Goal: Book appointment/travel/reservation

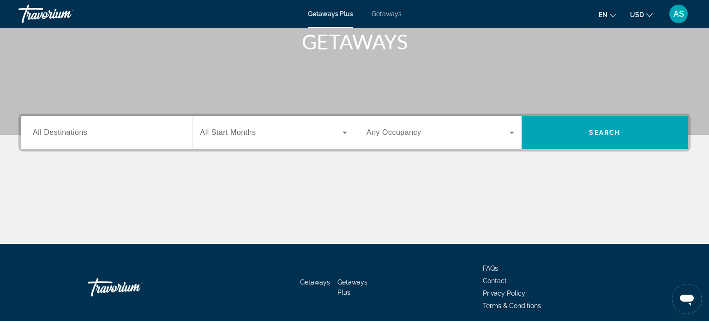
scroll to position [144, 0]
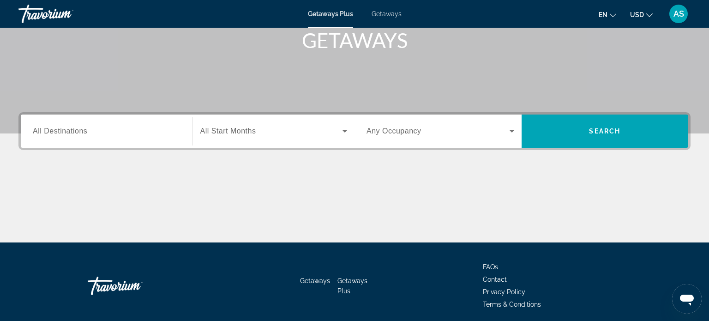
click at [98, 138] on div "Search widget" at bounding box center [107, 131] width 148 height 26
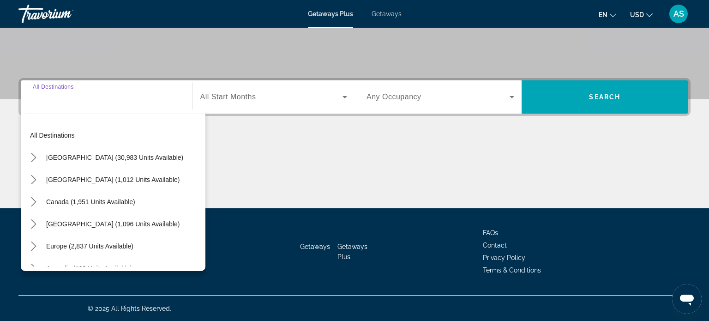
scroll to position [0, 0]
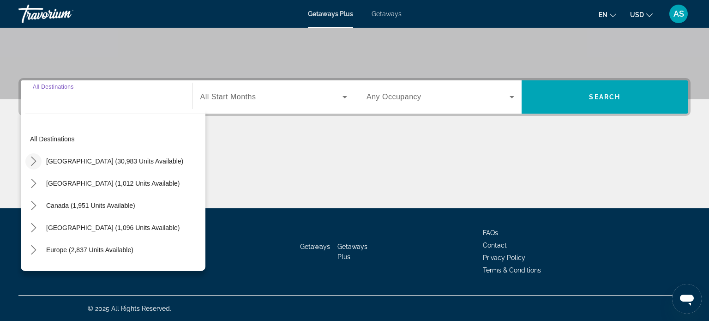
click at [34, 159] on icon "Toggle United States (30,983 units available) submenu" at bounding box center [33, 161] width 5 height 9
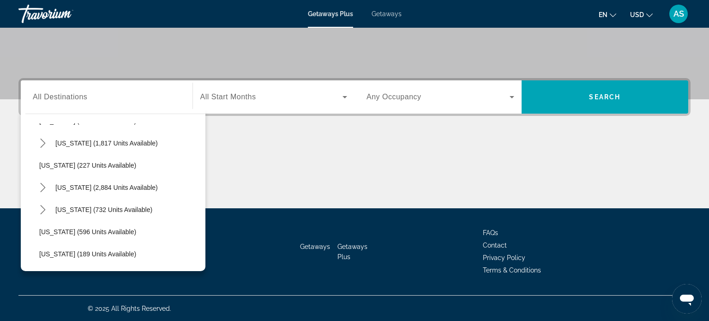
scroll to position [443, 0]
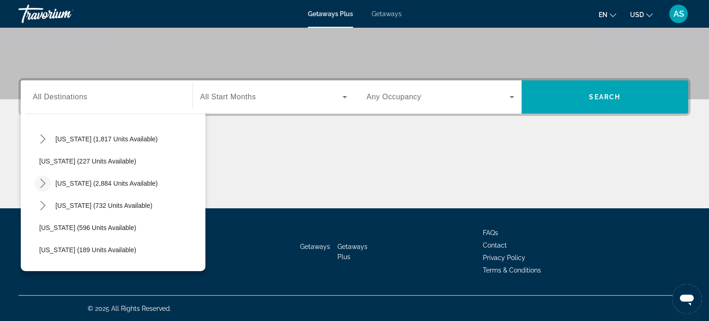
click at [40, 182] on icon "Toggle Nevada (2,884 units available) submenu" at bounding box center [42, 183] width 9 height 9
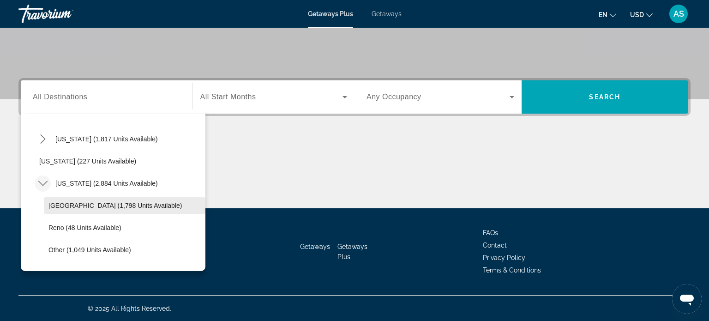
click at [55, 205] on span "[GEOGRAPHIC_DATA] (1,798 units available)" at bounding box center [114, 205] width 133 height 7
type input "**********"
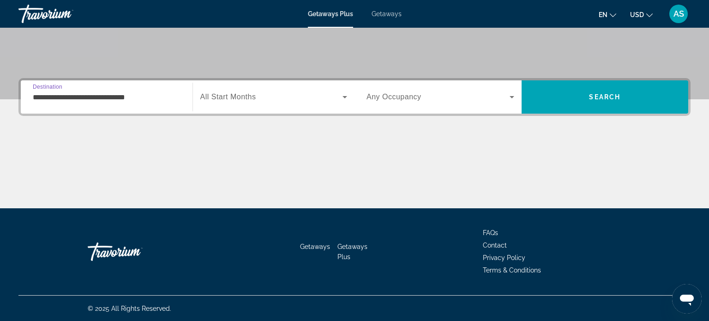
click at [257, 98] on span "Search widget" at bounding box center [271, 96] width 143 height 11
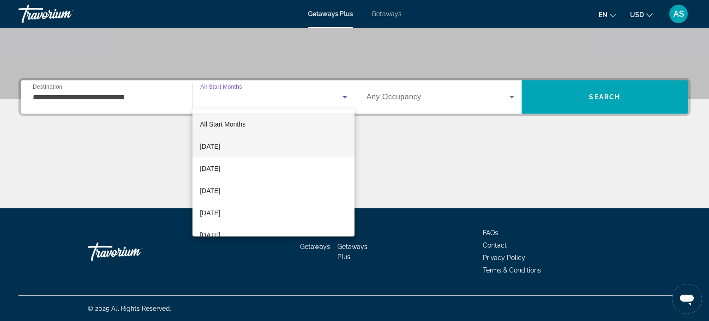
click at [248, 150] on mat-option "[DATE]" at bounding box center [274, 146] width 162 height 22
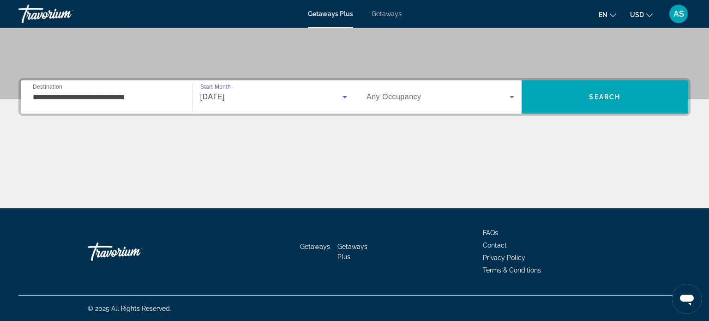
click at [418, 98] on span "Any Occupancy" at bounding box center [394, 97] width 55 height 8
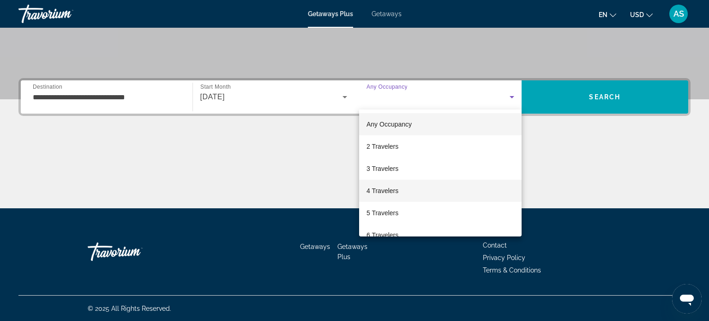
click at [419, 191] on mat-option "4 Travelers" at bounding box center [440, 191] width 163 height 22
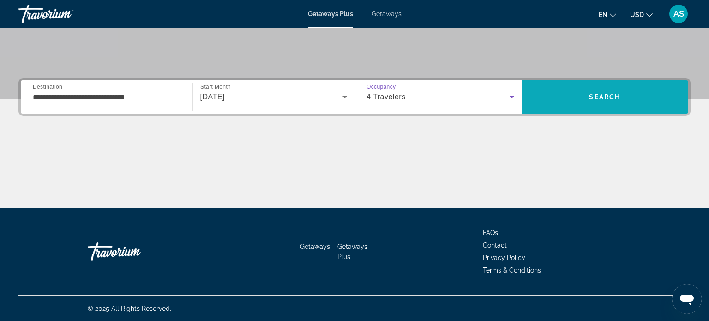
click at [609, 93] on span "Search" at bounding box center [604, 96] width 31 height 7
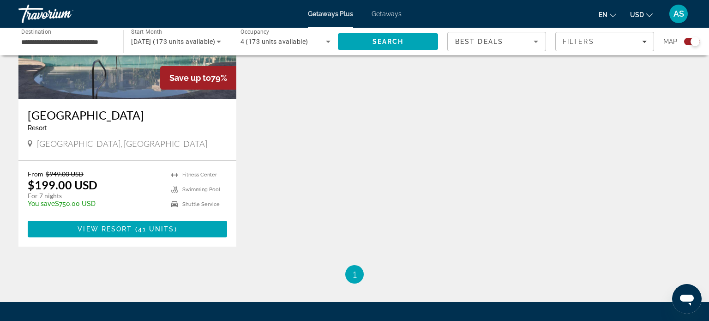
scroll to position [743, 0]
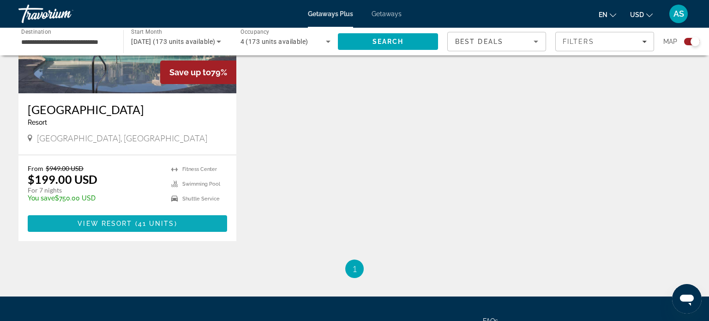
click at [147, 224] on span "41 units" at bounding box center [156, 223] width 36 height 7
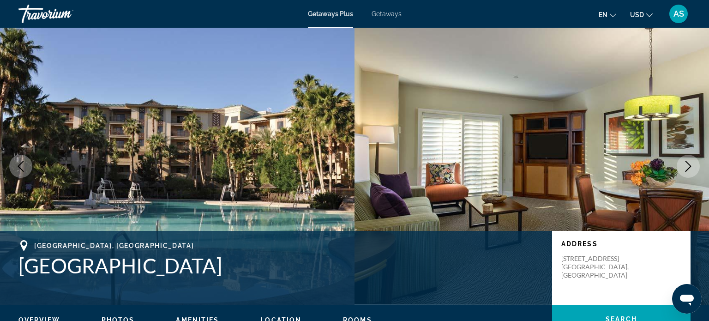
click at [685, 162] on icon "Next image" at bounding box center [688, 166] width 11 height 11
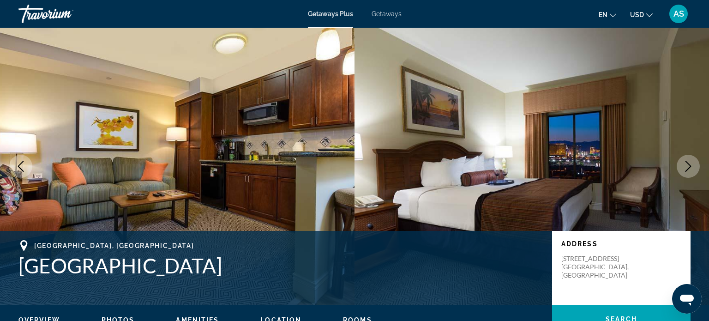
click at [685, 162] on icon "Next image" at bounding box center [688, 166] width 11 height 11
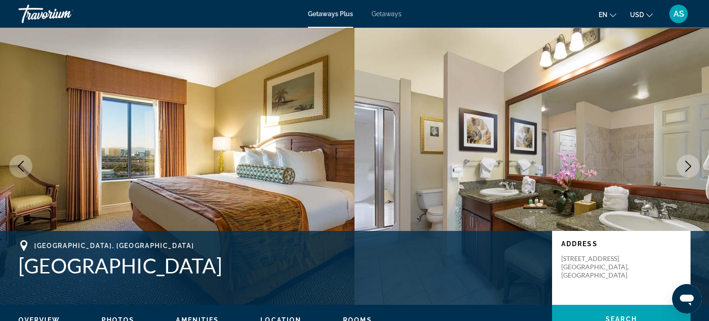
click at [685, 162] on icon "Next image" at bounding box center [688, 166] width 11 height 11
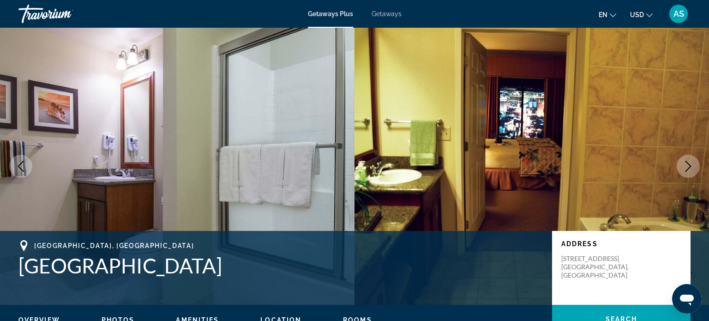
click at [685, 162] on icon "Next image" at bounding box center [688, 166] width 11 height 11
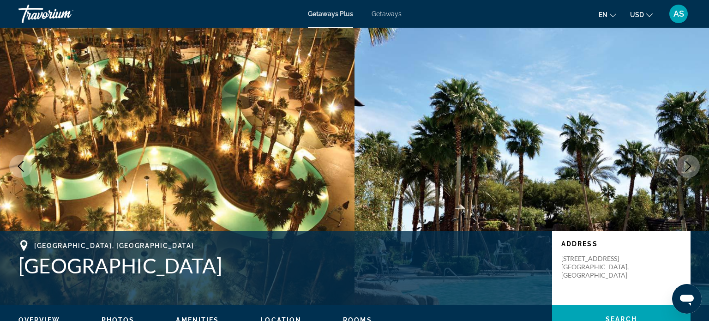
click at [685, 162] on icon "Next image" at bounding box center [688, 166] width 11 height 11
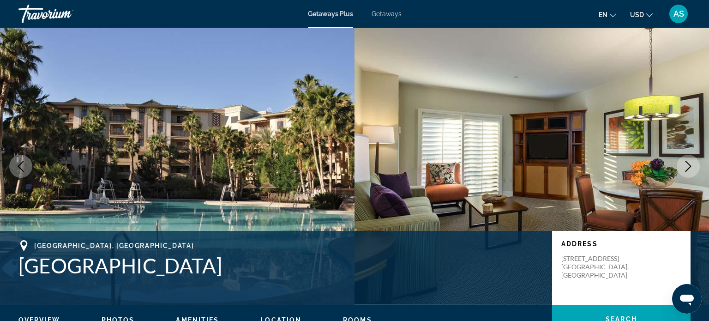
click at [685, 162] on icon "Next image" at bounding box center [688, 166] width 11 height 11
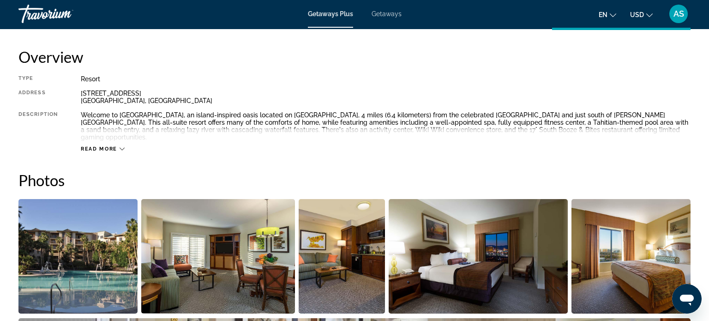
scroll to position [310, 0]
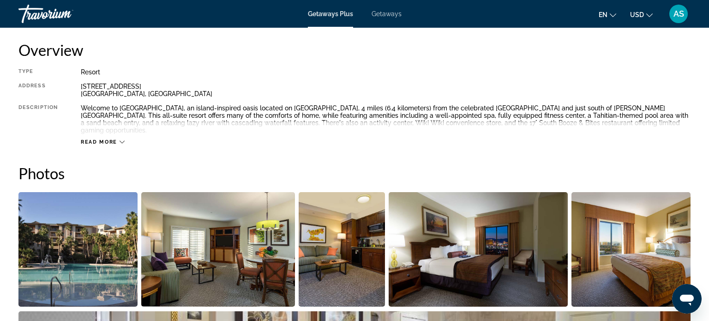
click at [101, 139] on span "Read more" at bounding box center [99, 142] width 36 height 6
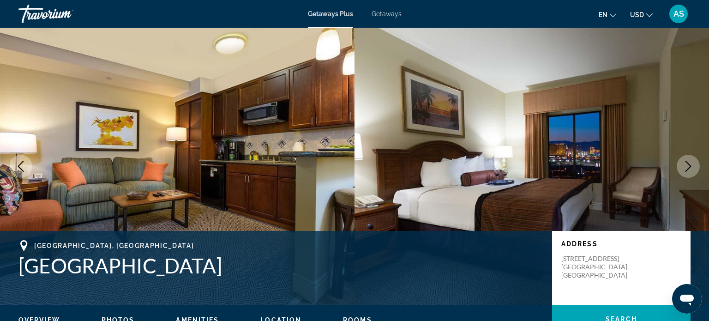
scroll to position [0, 0]
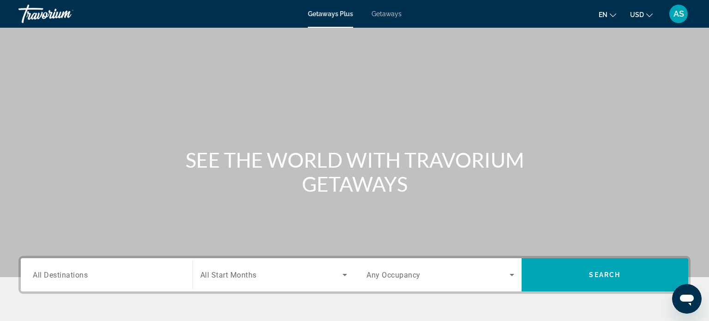
scroll to position [178, 0]
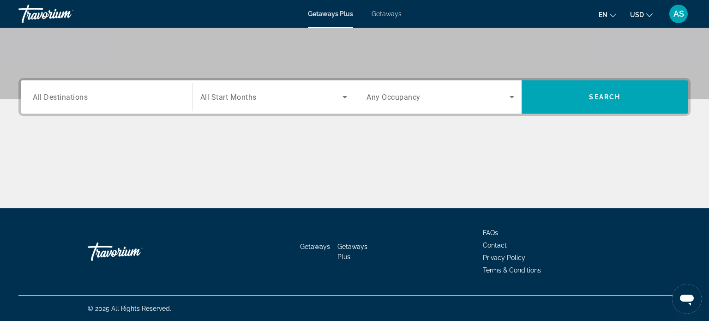
click at [158, 94] on input "Destination All Destinations" at bounding box center [107, 97] width 148 height 11
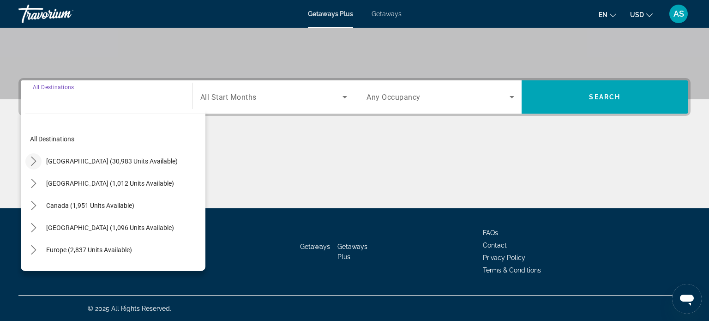
click at [35, 159] on icon "Toggle United States (30,983 units available) submenu" at bounding box center [33, 161] width 9 height 9
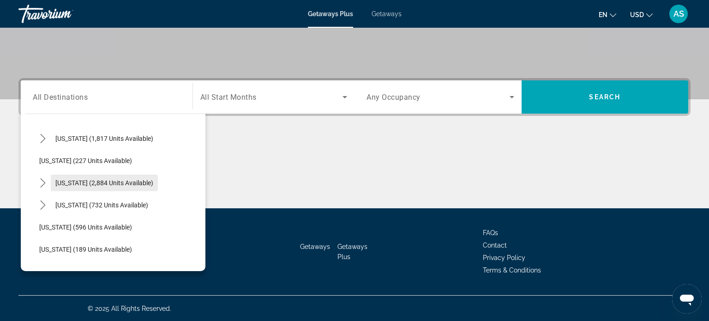
scroll to position [443, 0]
click at [40, 181] on icon "Toggle Nevada (2,884 units available) submenu" at bounding box center [42, 183] width 9 height 9
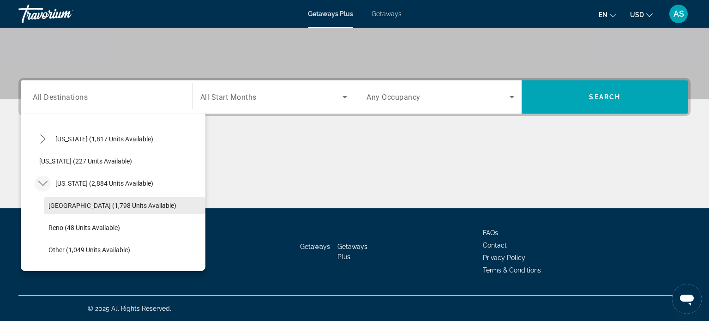
click at [55, 206] on span "[GEOGRAPHIC_DATA] (1,798 units available)" at bounding box center [112, 205] width 128 height 7
type input "**********"
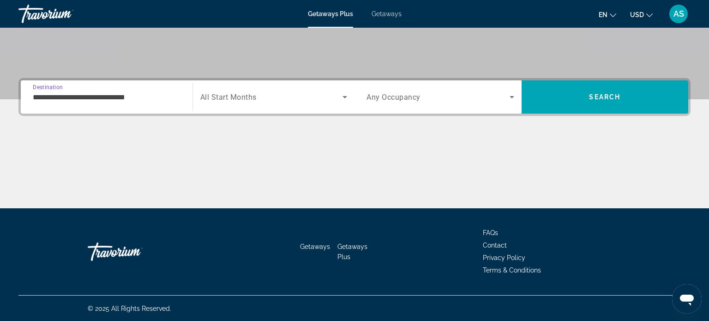
click at [329, 102] on span "Search widget" at bounding box center [271, 96] width 143 height 11
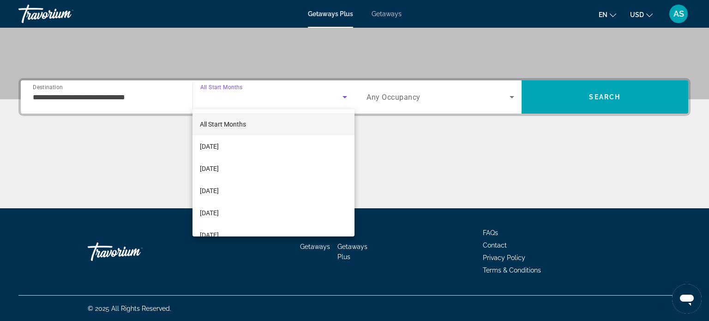
click at [255, 122] on mat-option "All Start Months" at bounding box center [274, 124] width 162 height 22
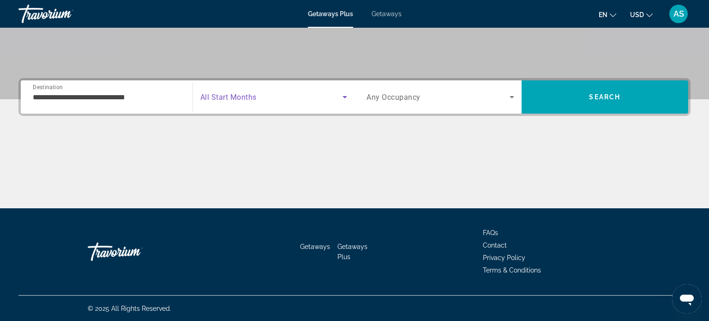
click at [390, 93] on span "Any Occupancy" at bounding box center [394, 97] width 54 height 9
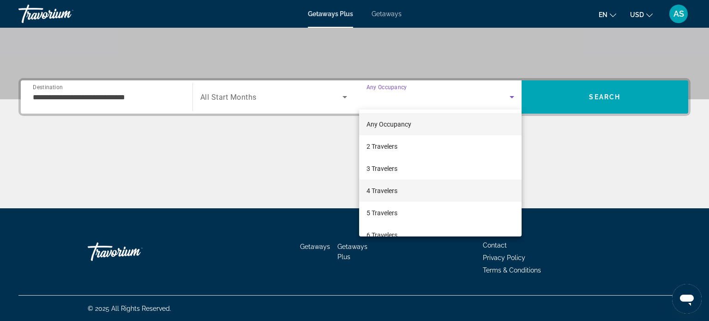
click at [395, 194] on span "4 Travelers" at bounding box center [382, 190] width 31 height 11
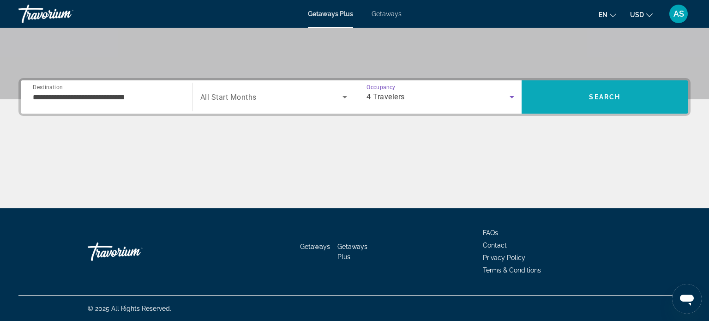
click at [618, 87] on span "Search" at bounding box center [605, 97] width 167 height 22
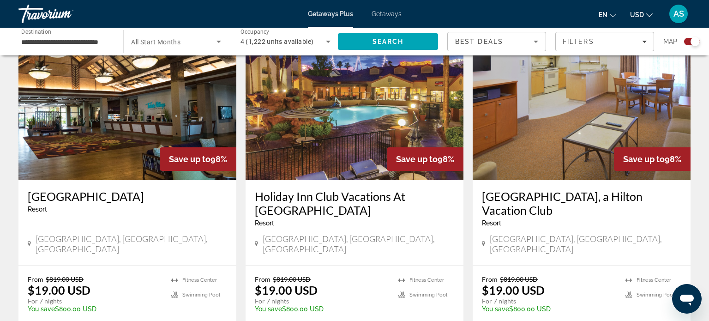
scroll to position [341, 0]
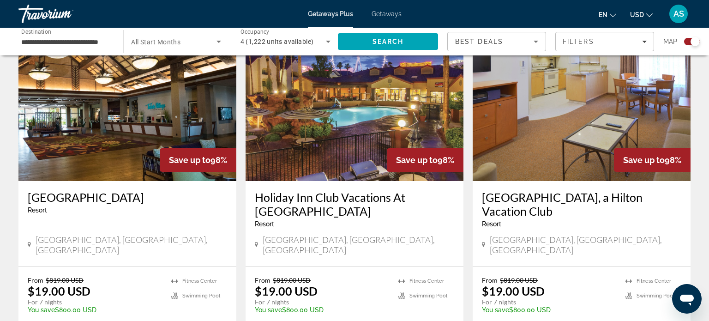
click at [103, 117] on img "Main content" at bounding box center [127, 107] width 218 height 148
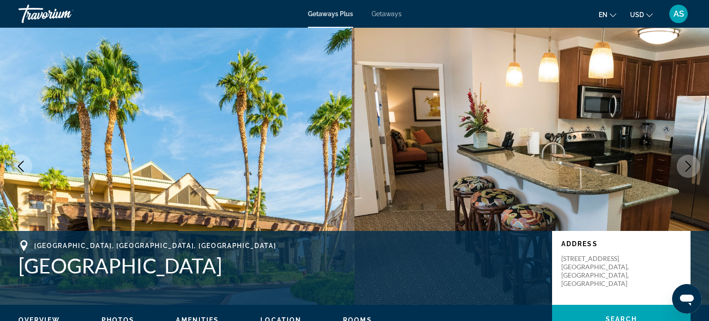
click at [690, 158] on button "Next image" at bounding box center [688, 166] width 23 height 23
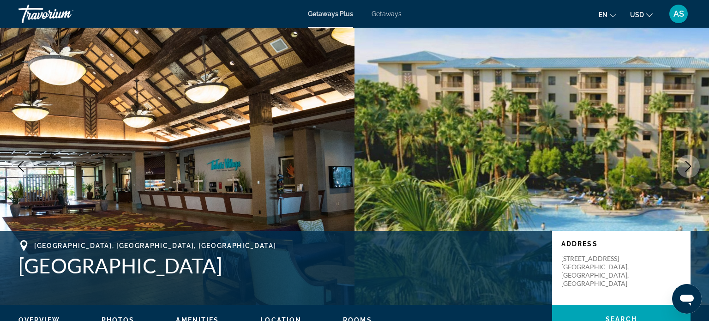
click at [686, 163] on icon "Next image" at bounding box center [688, 166] width 11 height 11
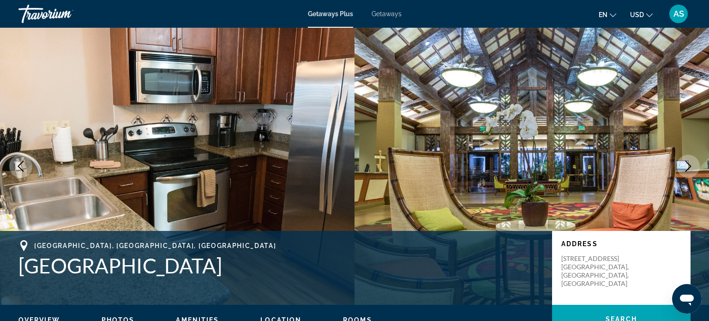
click at [686, 163] on icon "Next image" at bounding box center [688, 166] width 11 height 11
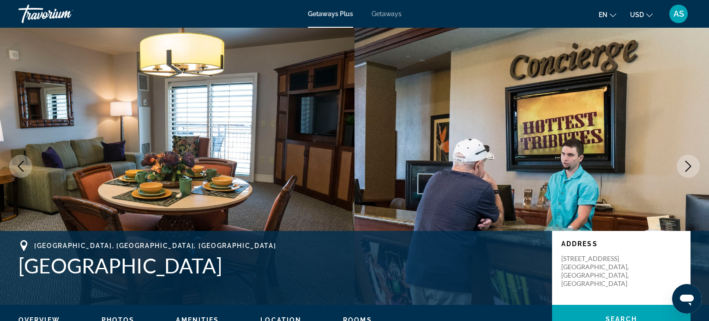
click at [686, 163] on icon "Next image" at bounding box center [688, 166] width 11 height 11
